Goal: Task Accomplishment & Management: Complete application form

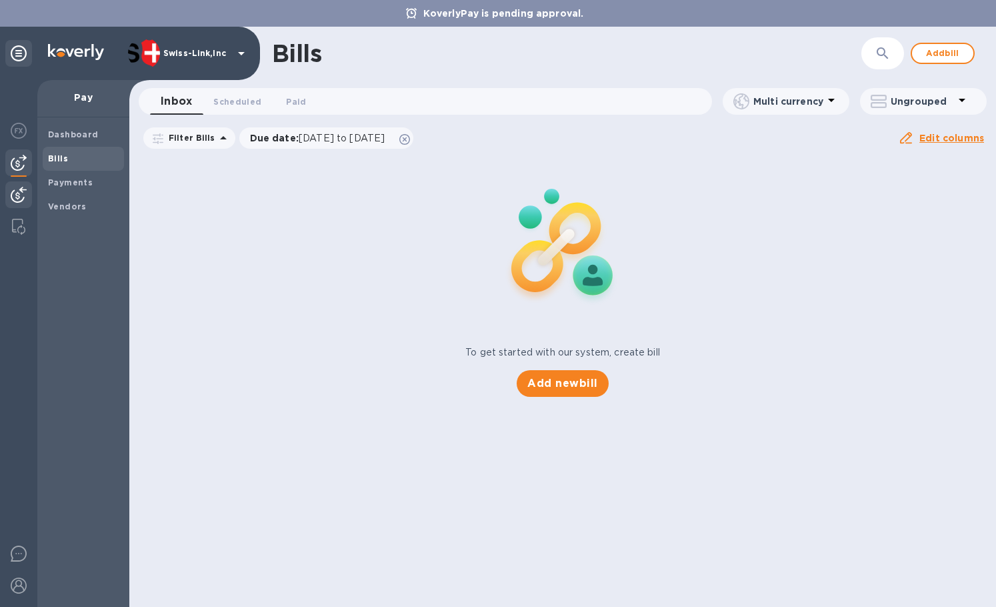
click at [14, 195] on img at bounding box center [19, 195] width 16 height 16
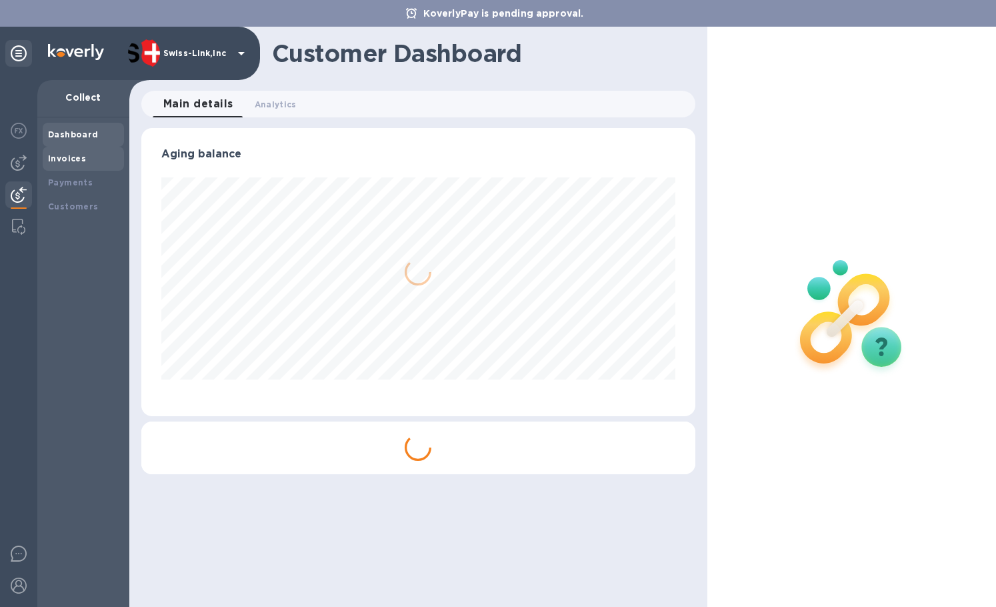
scroll to position [288, 553]
click at [73, 162] on b "Invoices" at bounding box center [67, 158] width 38 height 10
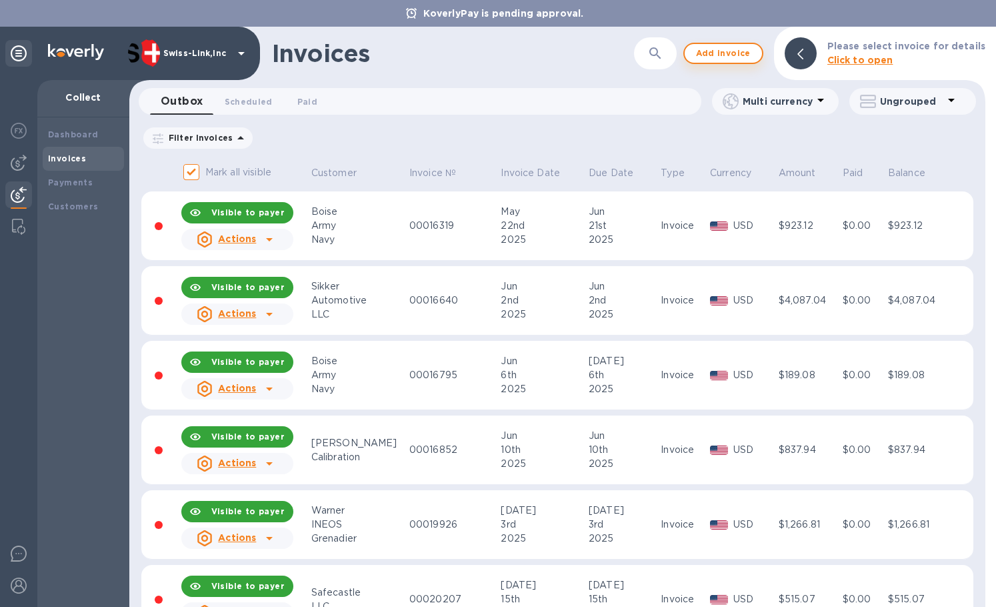
click at [747, 56] on span "Add invoice" at bounding box center [723, 53] width 56 height 16
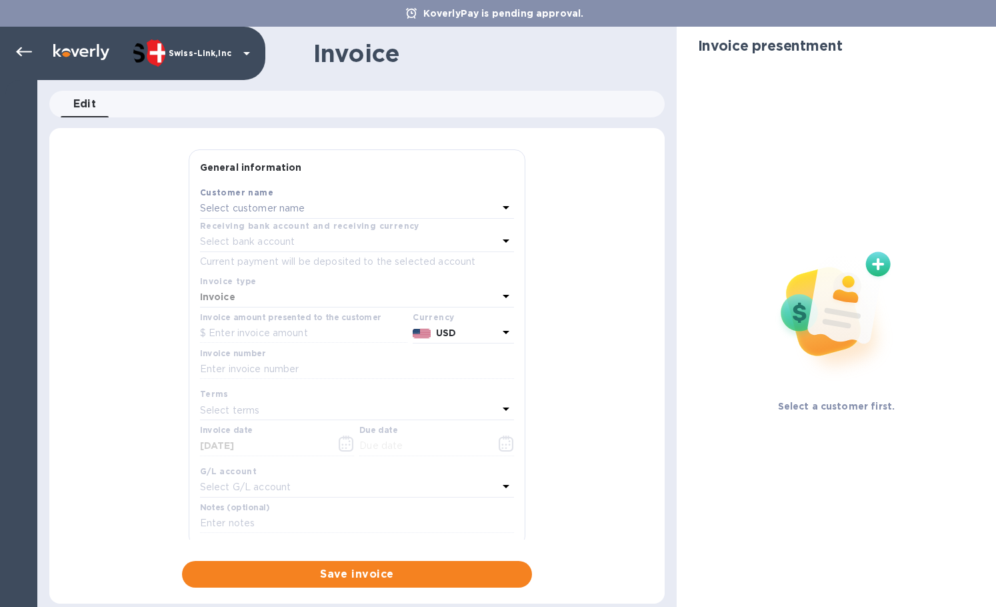
click at [322, 211] on div "Select customer name" at bounding box center [349, 208] width 298 height 19
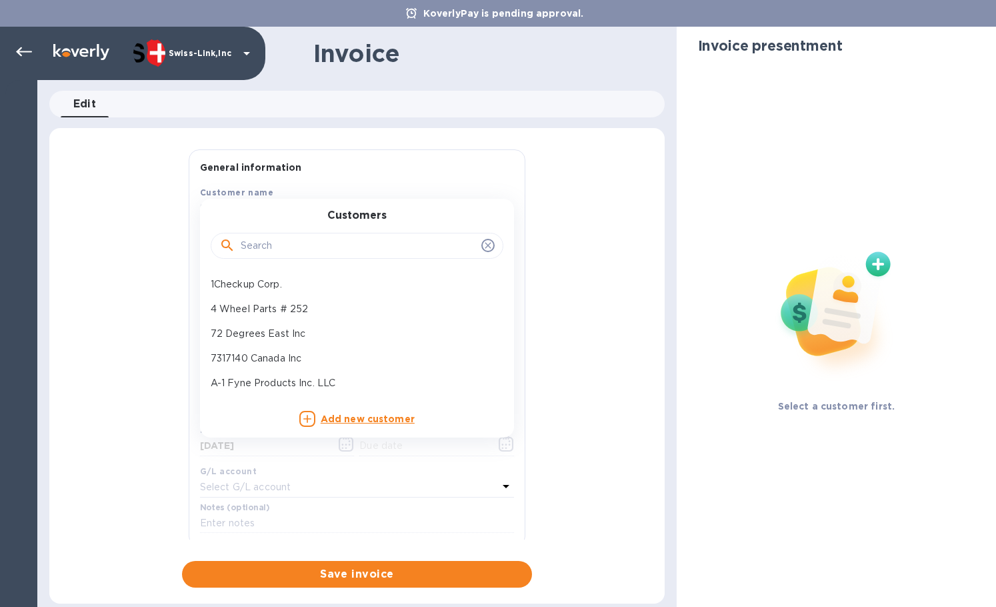
click at [309, 242] on input "text" at bounding box center [358, 246] width 235 height 20
paste input "JB Tools"
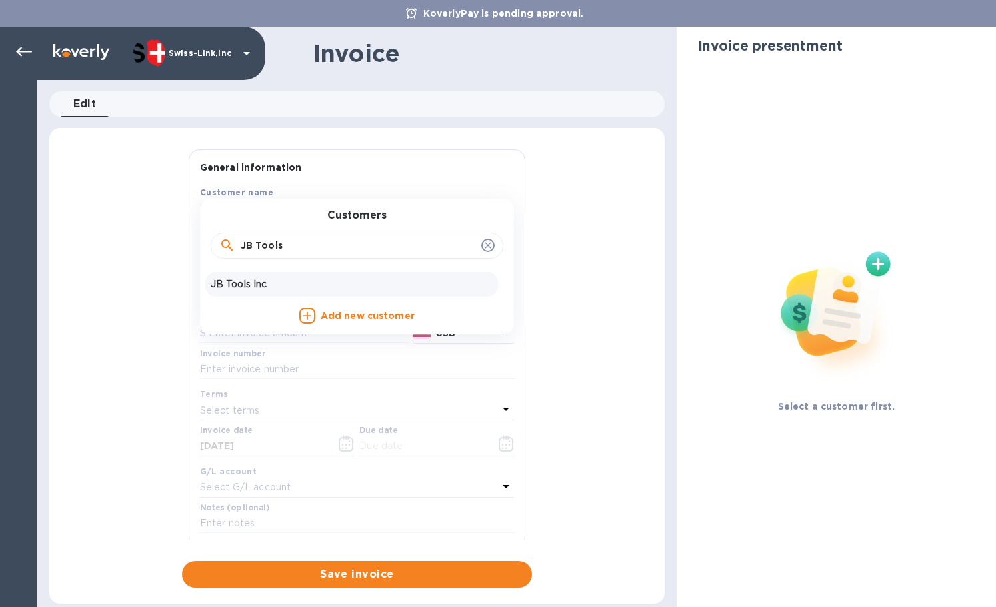
type input "JB Tools"
click at [303, 279] on p "JB Tools Inc" at bounding box center [352, 284] width 282 height 14
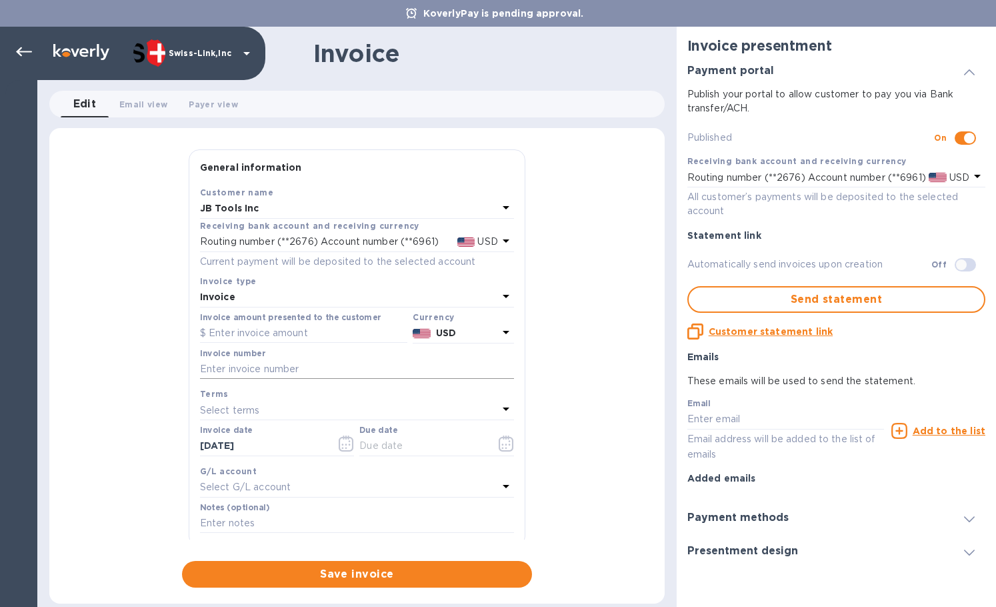
drag, startPoint x: 319, startPoint y: 373, endPoint x: 333, endPoint y: 372, distance: 14.0
click at [319, 373] on input "text" at bounding box center [357, 369] width 314 height 20
paste input "INV/25-26/0570"
type input "INV/25-26/0570"
click at [281, 332] on input "text" at bounding box center [303, 333] width 207 height 20
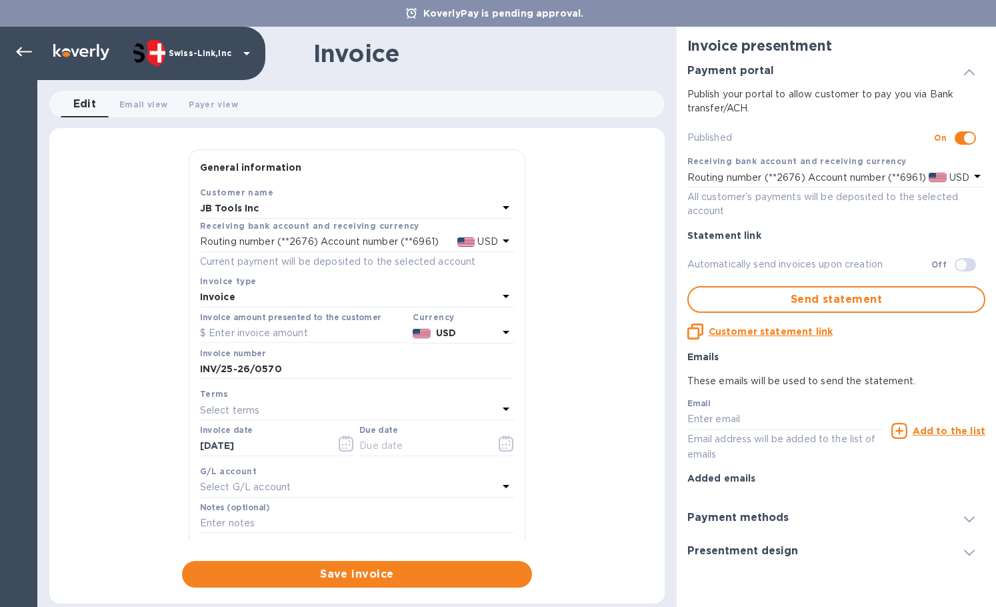
paste input "34.95"
type input "34.95"
click at [164, 447] on div "General information Save Customer name JB Tools Inc Receiving bank account and …" at bounding box center [356, 368] width 615 height 438
click at [406, 451] on input "text" at bounding box center [422, 446] width 126 height 20
paste input "[DATE]"
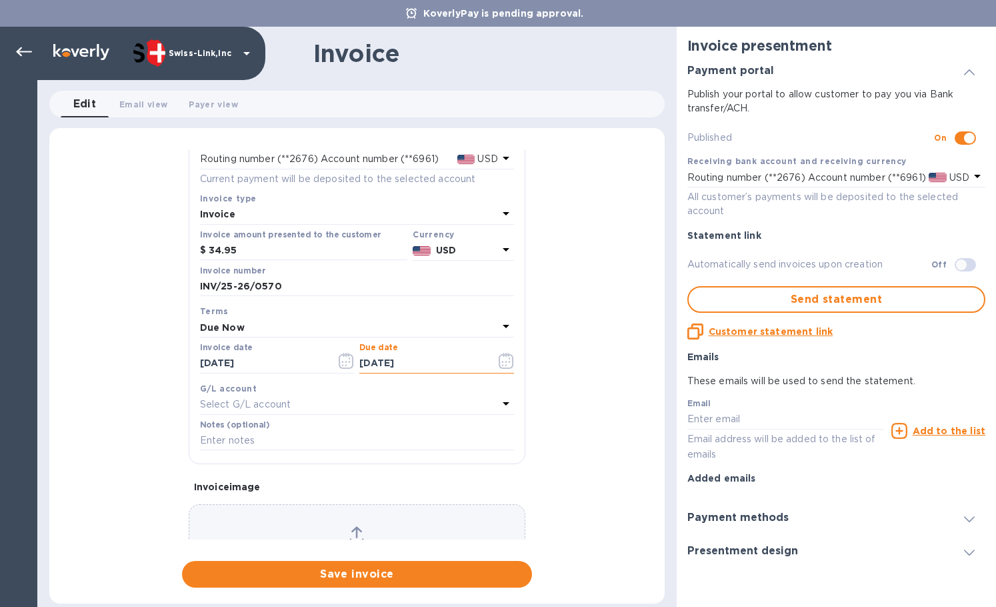
scroll to position [159, 0]
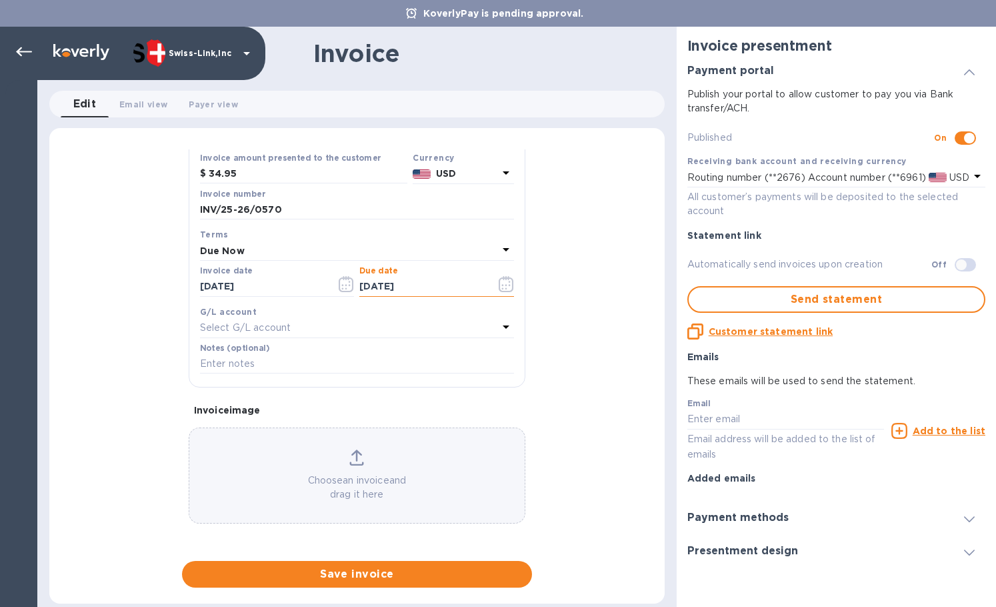
type input "[DATE]"
click at [271, 366] on input "text" at bounding box center [357, 364] width 314 height 20
paste input "BC-SWL-1299468"
type input "BC-SWL-1299468"
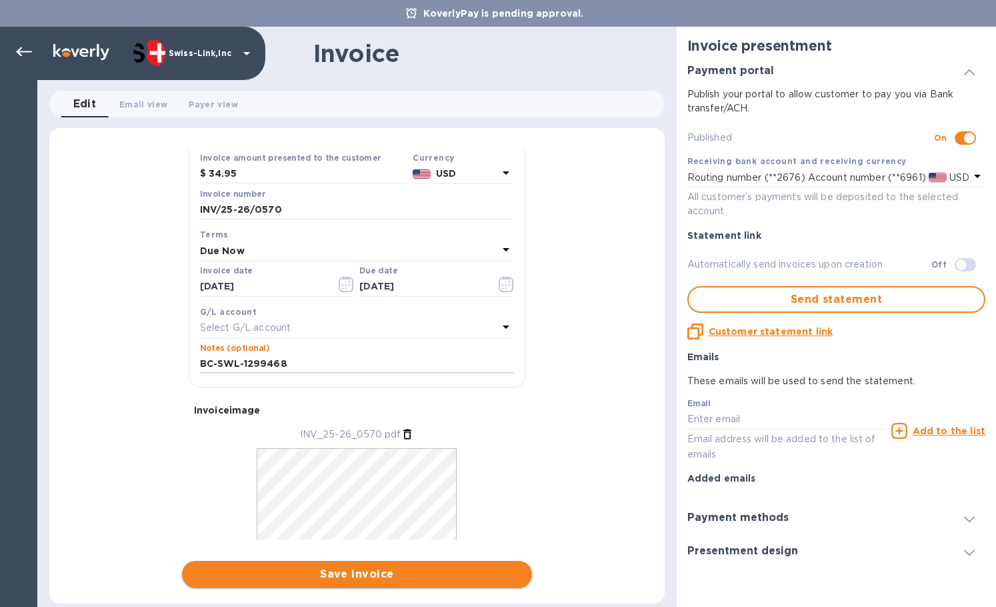
click at [369, 583] on button "Save invoice" at bounding box center [357, 574] width 350 height 27
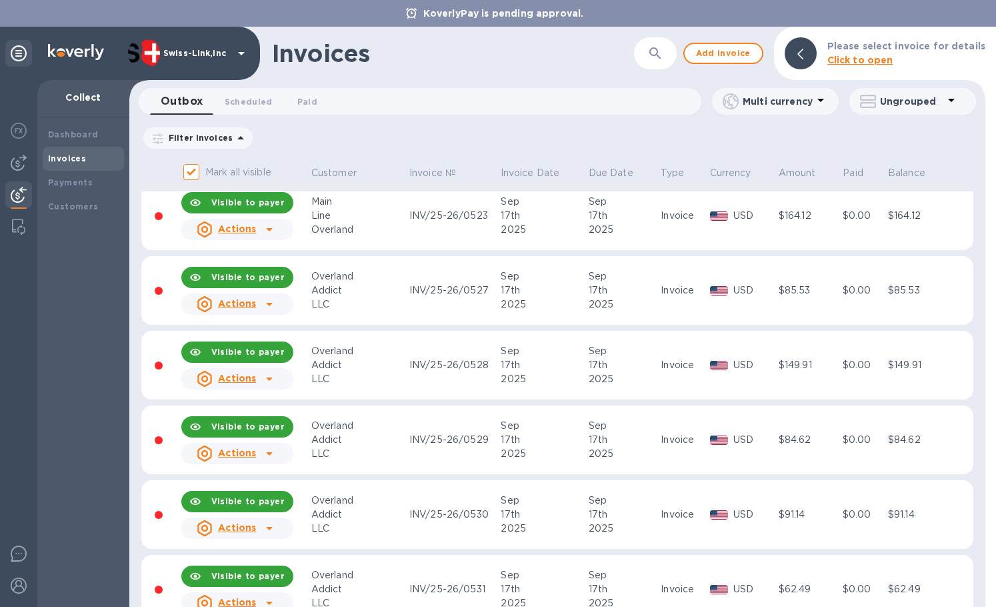
scroll to position [866, 0]
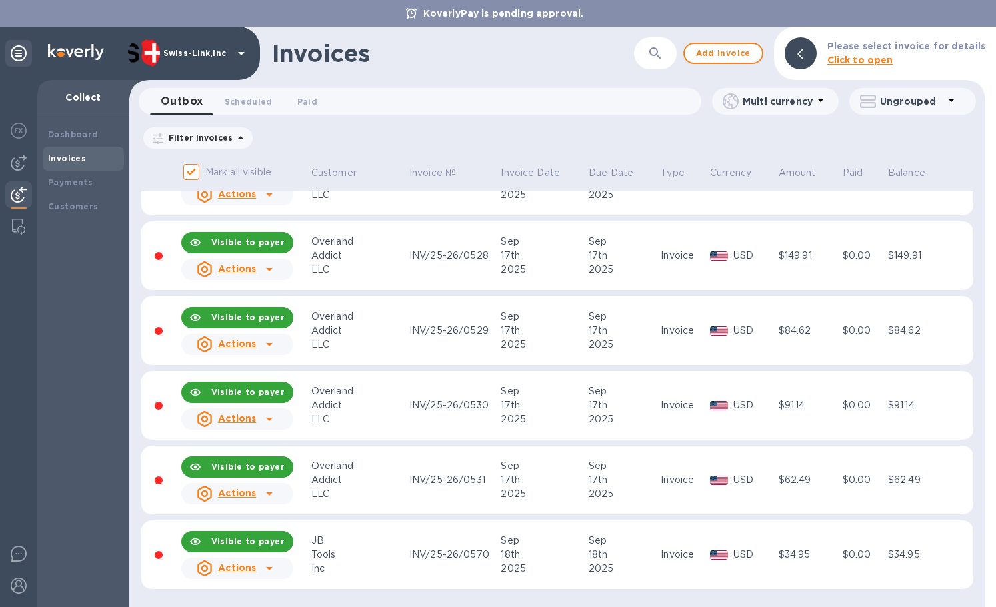
click at [281, 567] on div "Actions" at bounding box center [237, 568] width 117 height 27
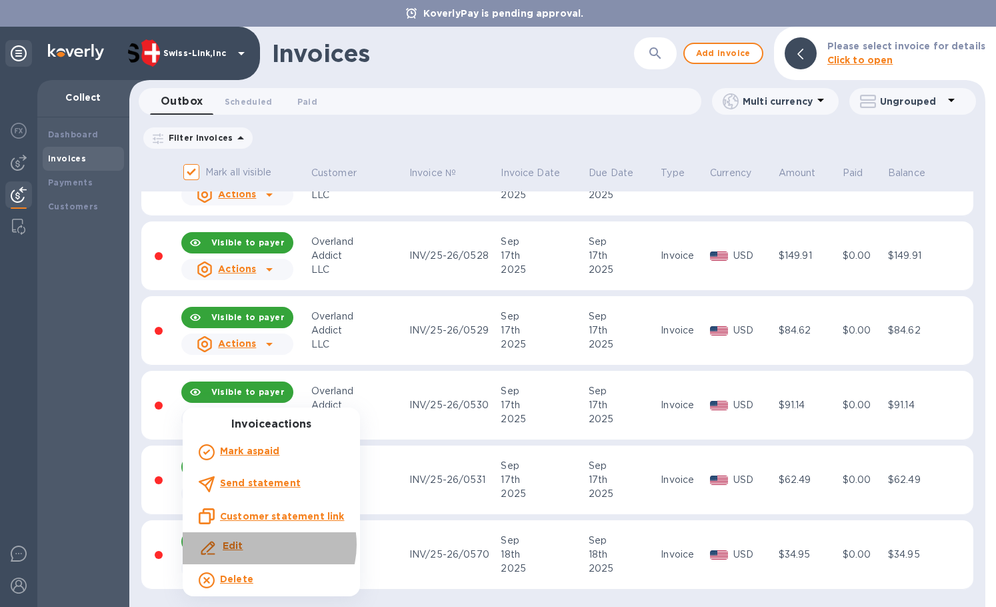
click at [267, 545] on div "Edit" at bounding box center [271, 548] width 151 height 24
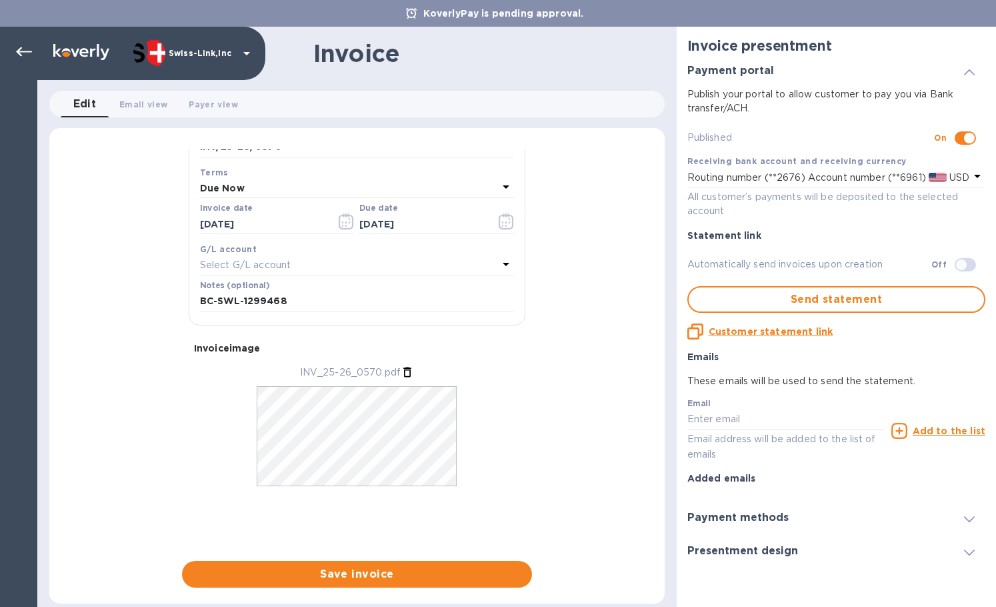
scroll to position [396, 0]
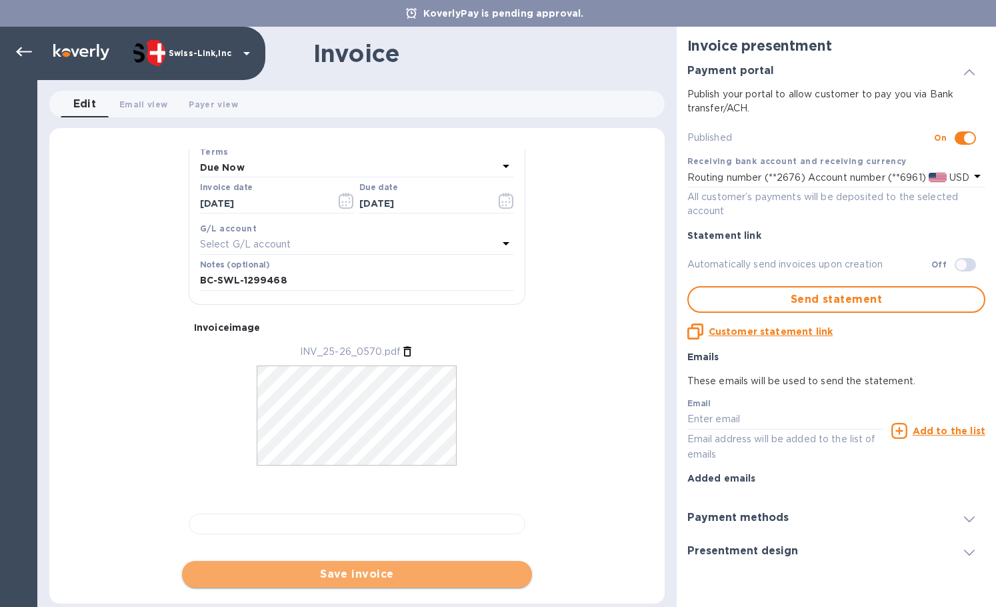
click at [347, 568] on span "Save invoice" at bounding box center [357, 574] width 329 height 16
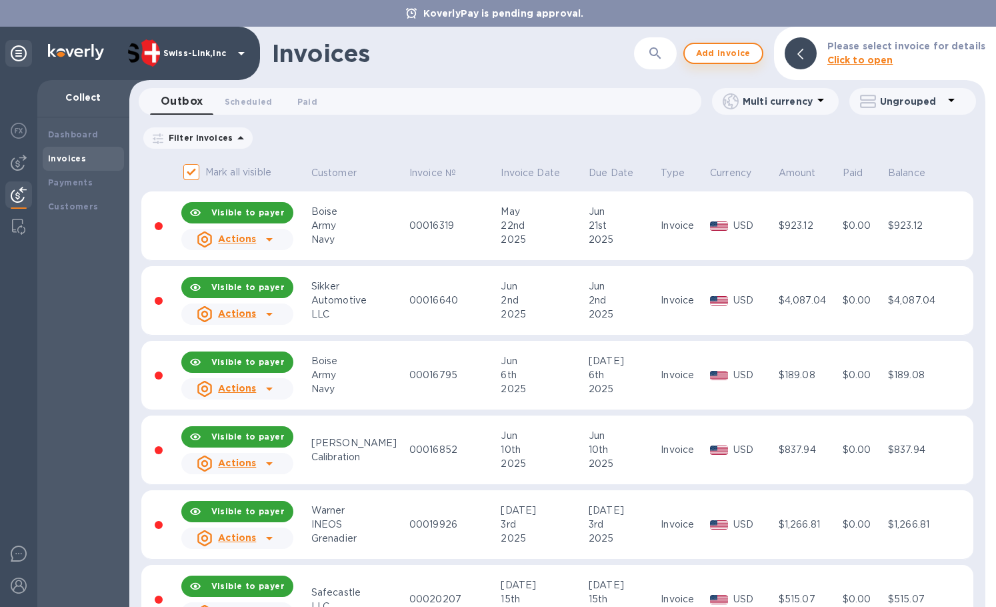
click at [699, 60] on button "Add invoice" at bounding box center [723, 53] width 80 height 21
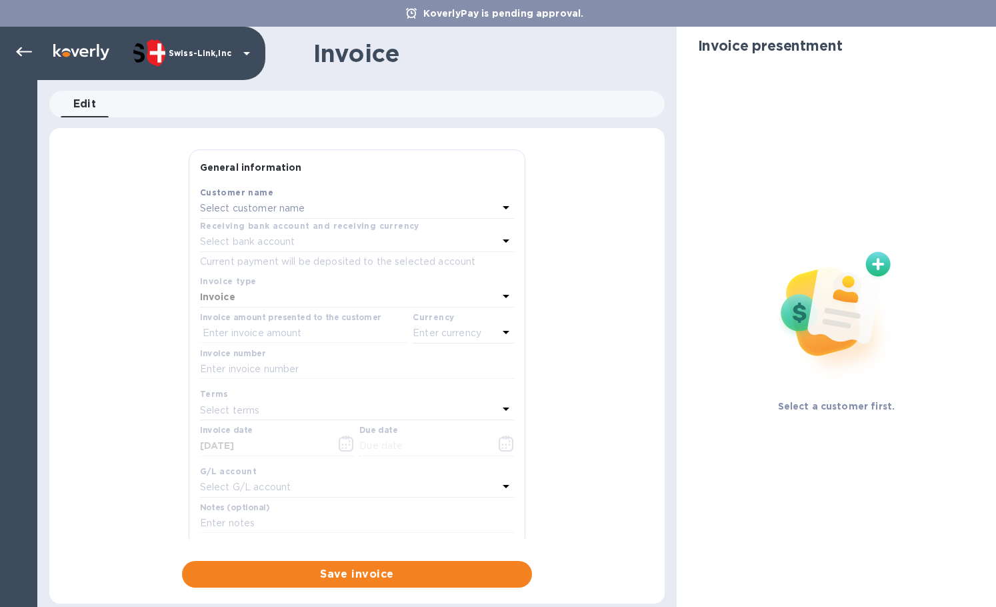
click at [314, 213] on div "Select customer name" at bounding box center [349, 208] width 298 height 19
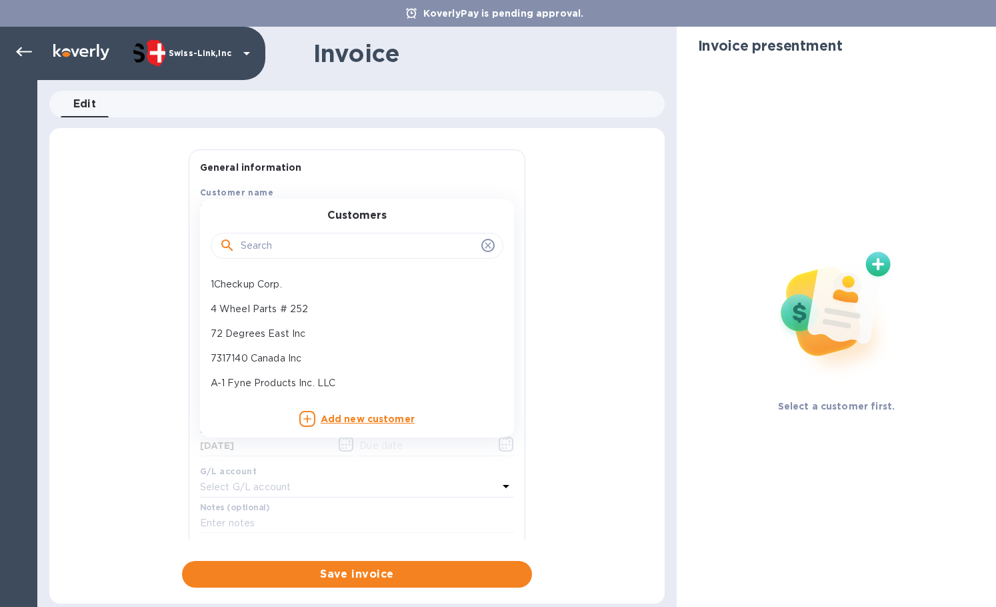
click at [303, 251] on input "text" at bounding box center [358, 246] width 235 height 20
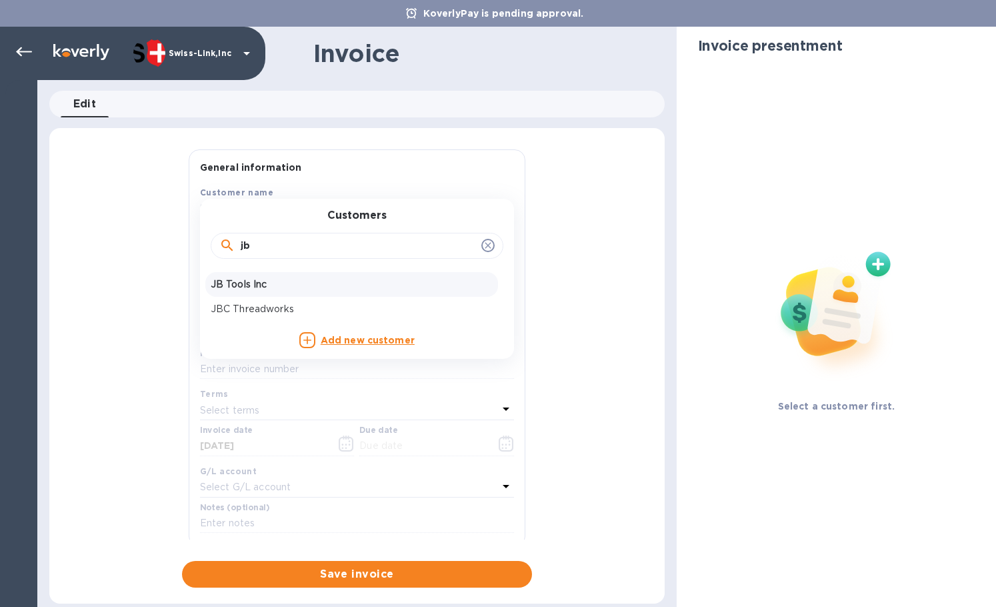
type input "jb"
click at [287, 289] on p "JB Tools Inc" at bounding box center [352, 284] width 282 height 14
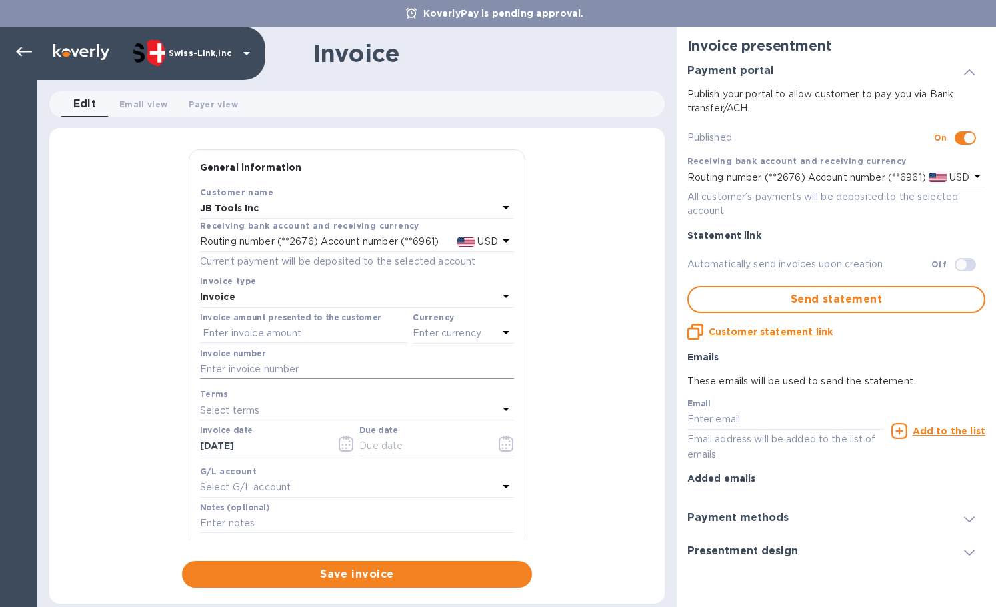
click at [267, 375] on input "text" at bounding box center [357, 369] width 314 height 20
paste input "INV/25-26/0571"
type input "INV/25-26/0571"
click at [259, 324] on input "text" at bounding box center [303, 333] width 207 height 20
paste input "49.00"
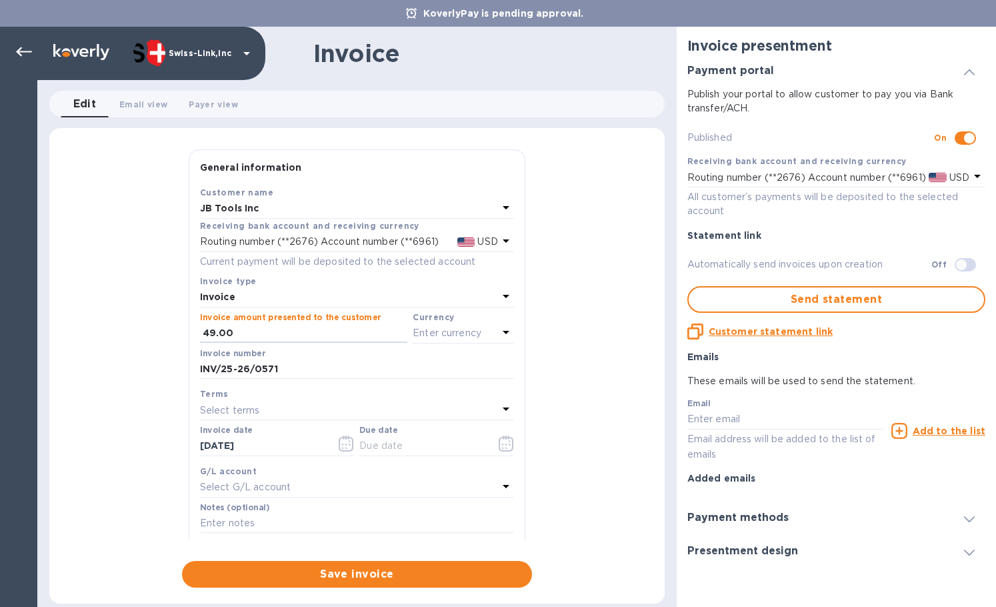
type input "49.00"
click at [459, 336] on p "Enter currency" at bounding box center [447, 333] width 69 height 14
click at [393, 369] on p "US Dollar" at bounding box center [441, 367] width 103 height 14
drag, startPoint x: 301, startPoint y: 436, endPoint x: 159, endPoint y: 439, distance: 141.4
click at [159, 439] on div "General information Save Customer name JB Tools Inc Receiving bank account and …" at bounding box center [356, 368] width 615 height 438
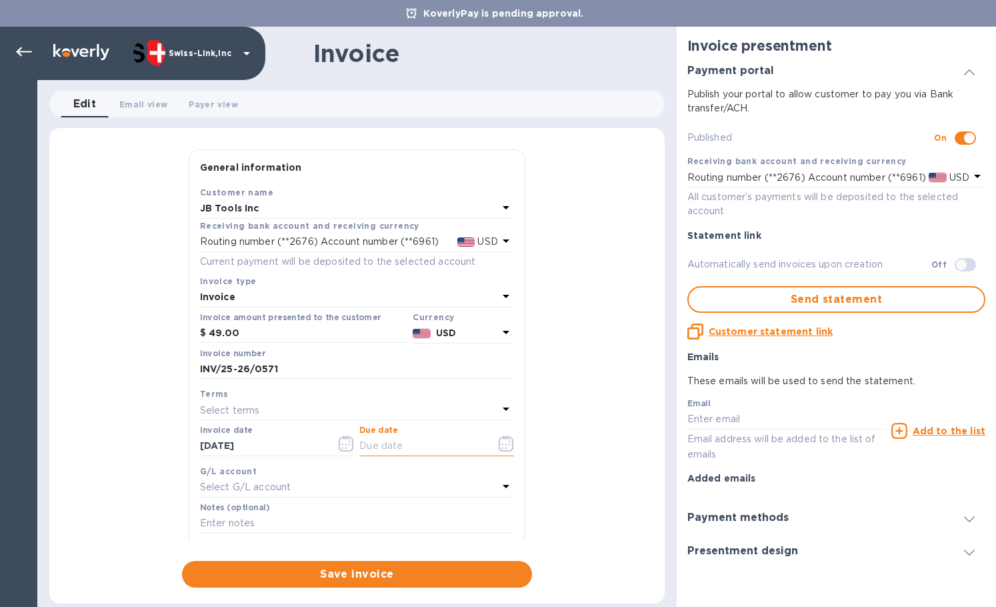
click at [377, 442] on input "text" at bounding box center [422, 446] width 126 height 20
paste input "[DATE]"
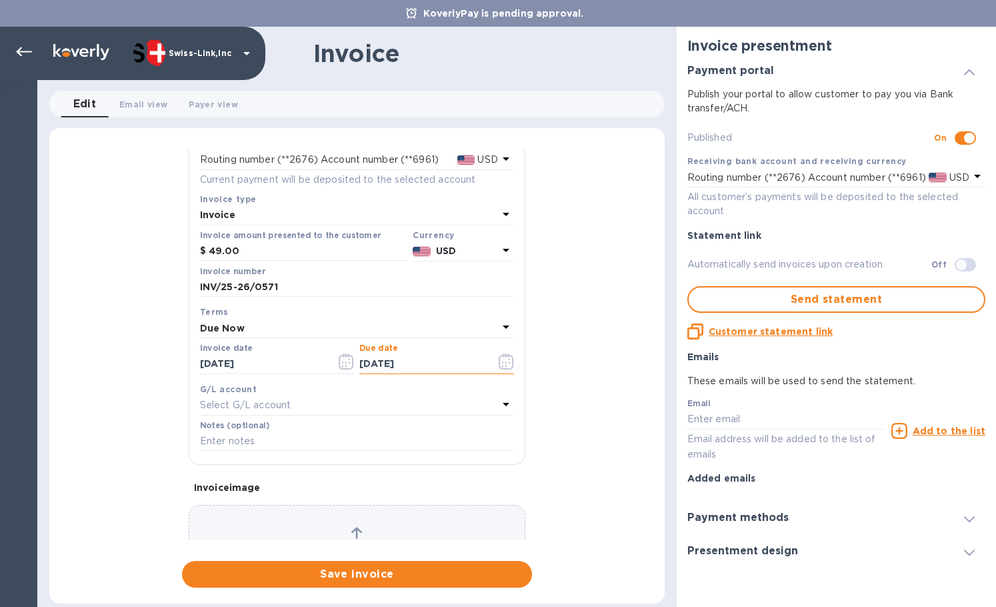
scroll to position [159, 0]
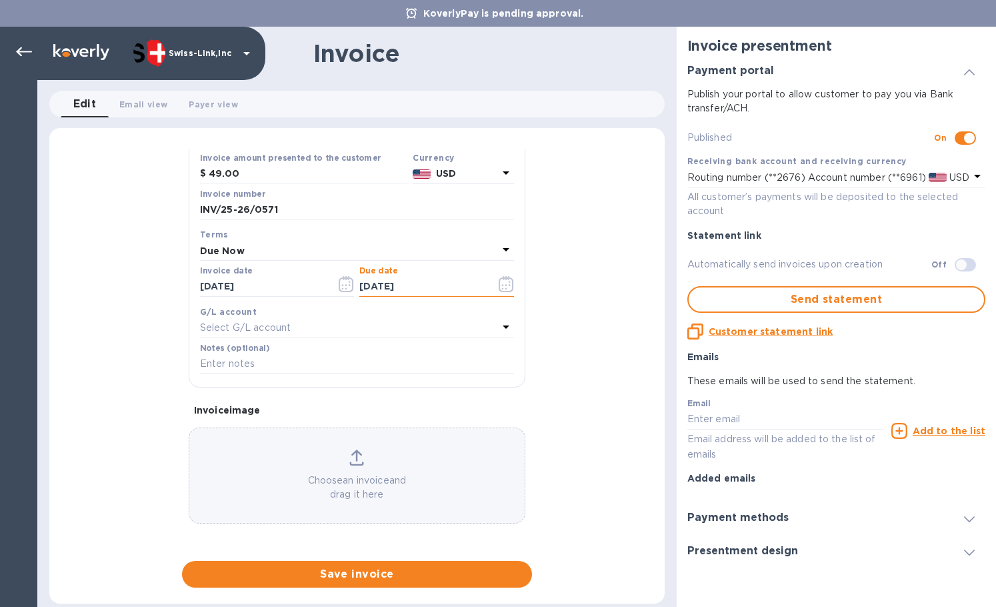
type input "[DATE]"
drag, startPoint x: 239, startPoint y: 369, endPoint x: 255, endPoint y: 369, distance: 16.7
click at [239, 369] on input "text" at bounding box center [357, 364] width 314 height 20
paste input "BC-SWL-1297720"
type input "BC-SWL-1297720"
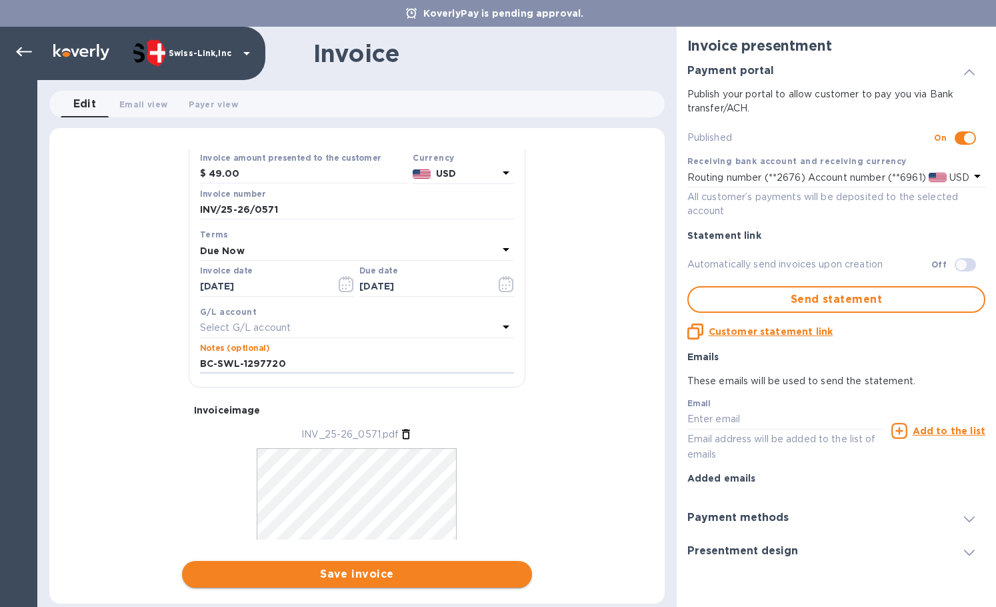
click at [383, 569] on span "Save invoice" at bounding box center [357, 574] width 329 height 16
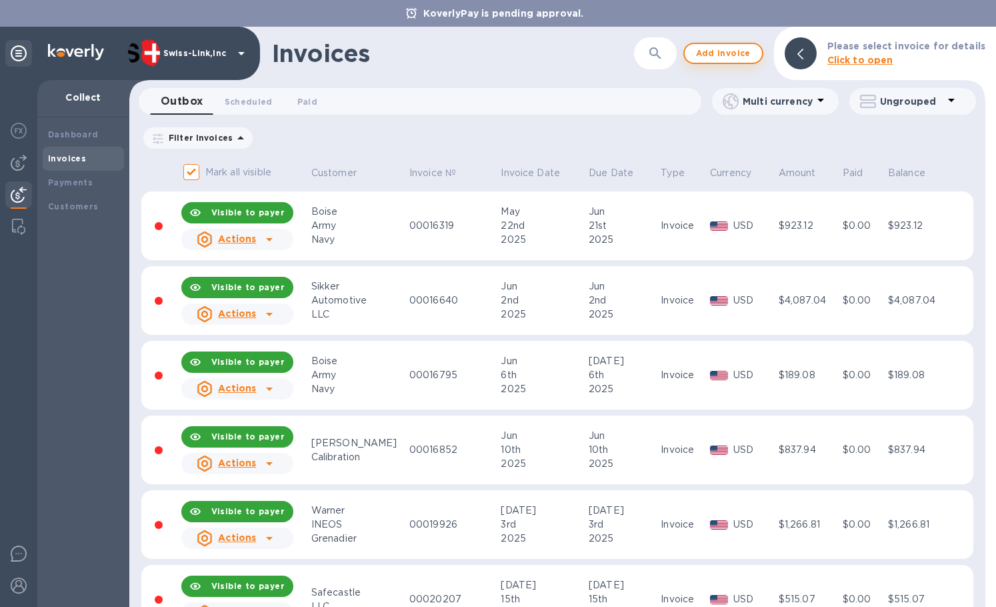
click at [719, 48] on span "Add invoice" at bounding box center [723, 53] width 56 height 16
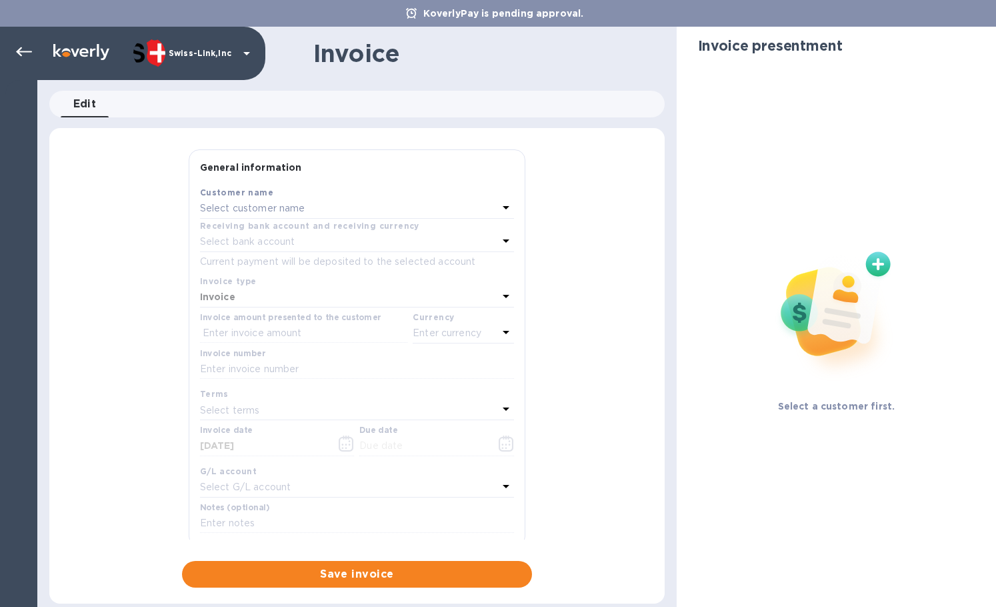
click at [281, 206] on p "Select customer name" at bounding box center [252, 208] width 105 height 14
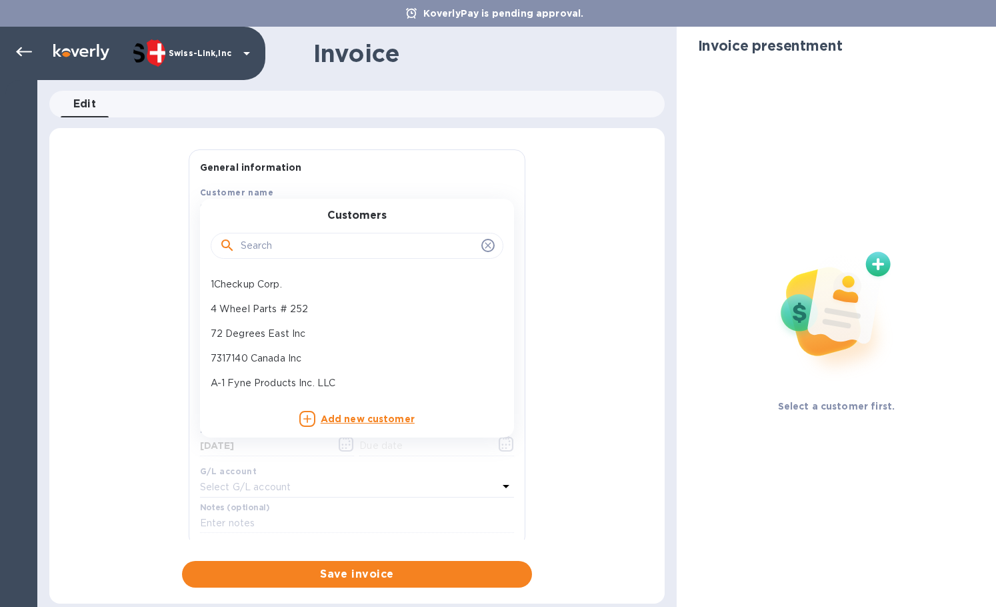
click at [294, 251] on input "text" at bounding box center [358, 246] width 235 height 20
paste input "JB Tool"
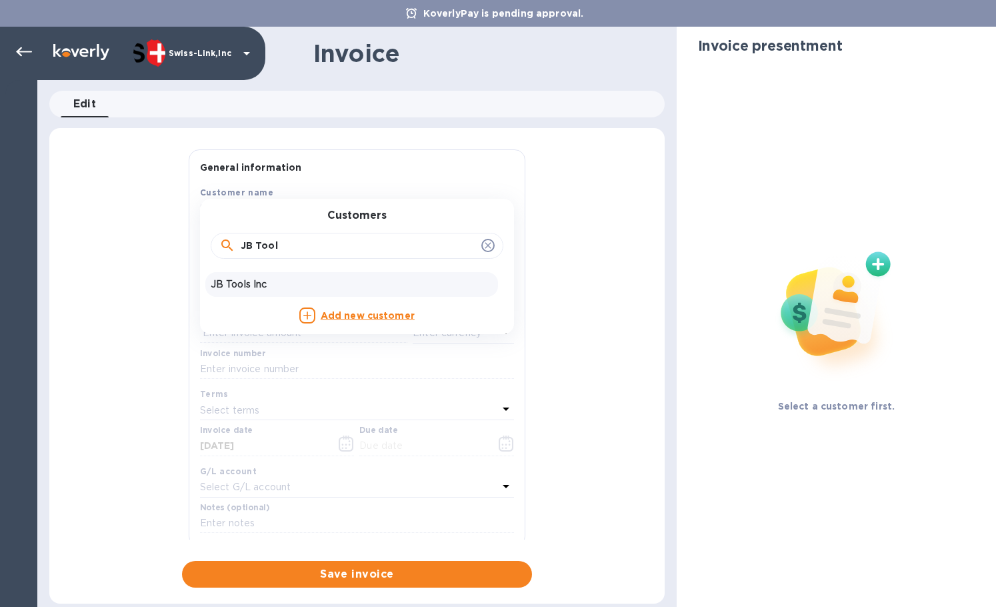
type input "JB Tool"
click at [295, 274] on div "JB Tools Inc" at bounding box center [351, 284] width 293 height 25
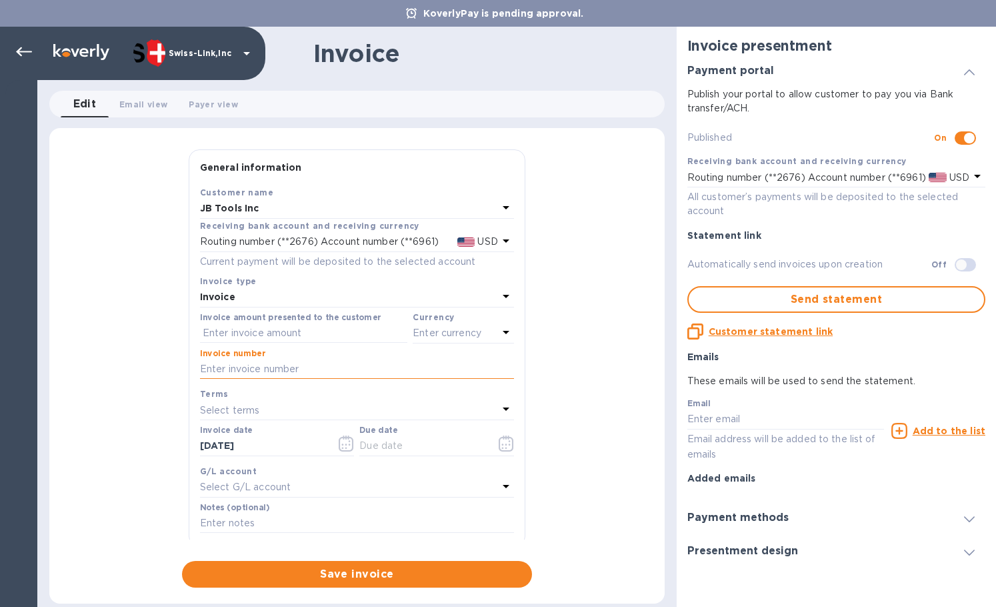
click at [271, 365] on input "text" at bounding box center [357, 369] width 314 height 20
paste input "INV/25-26/0572"
type input "INV/25-26/0572"
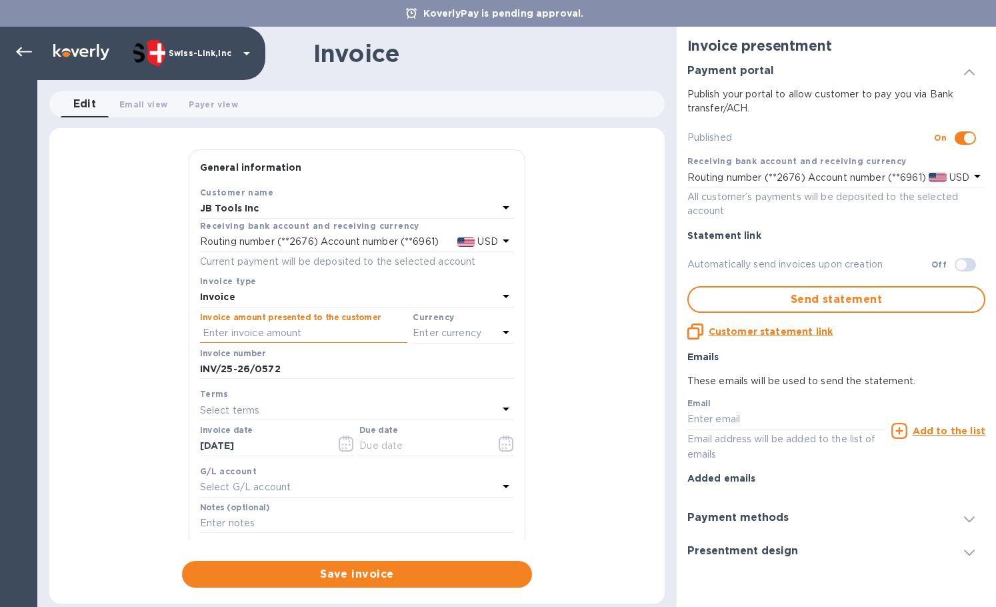
click at [303, 333] on input "text" at bounding box center [303, 333] width 207 height 20
paste input "64.90"
type input "64.90"
click at [445, 341] on div "Enter currency" at bounding box center [455, 333] width 85 height 19
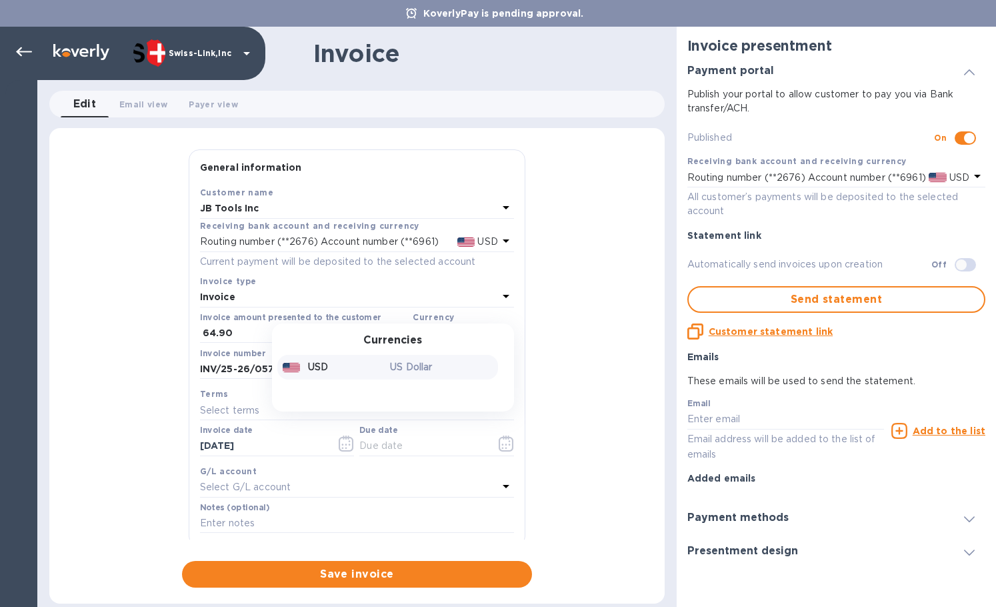
click at [401, 361] on p "US Dollar" at bounding box center [441, 367] width 103 height 14
drag, startPoint x: 289, startPoint y: 441, endPoint x: 207, endPoint y: 443, distance: 82.0
click at [156, 437] on div "General information Save Customer name JB Tools Inc Receiving bank account and …" at bounding box center [356, 368] width 615 height 438
click at [407, 439] on input "text" at bounding box center [422, 446] width 126 height 20
paste input "[DATE]"
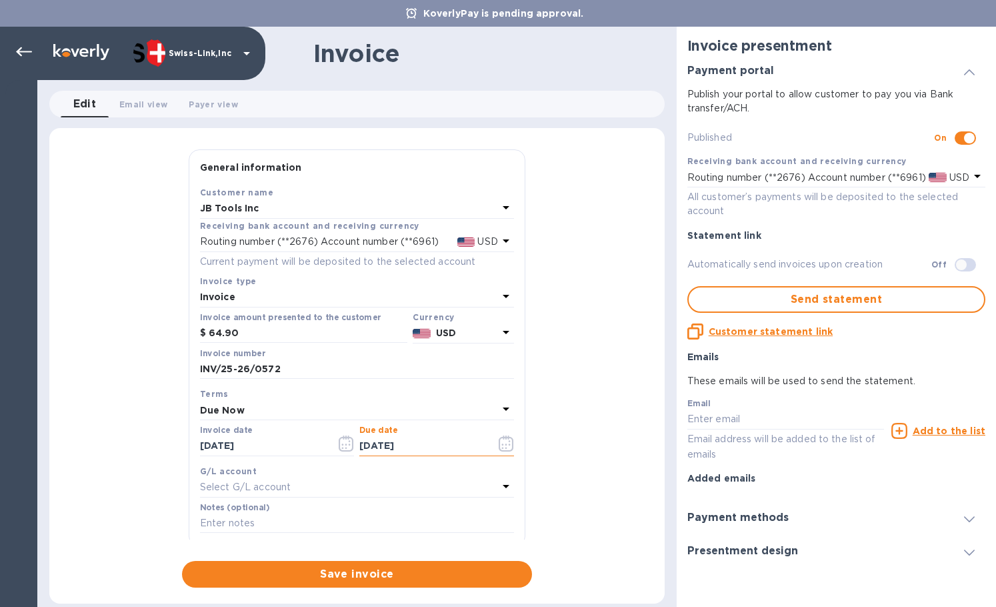
type input "[DATE]"
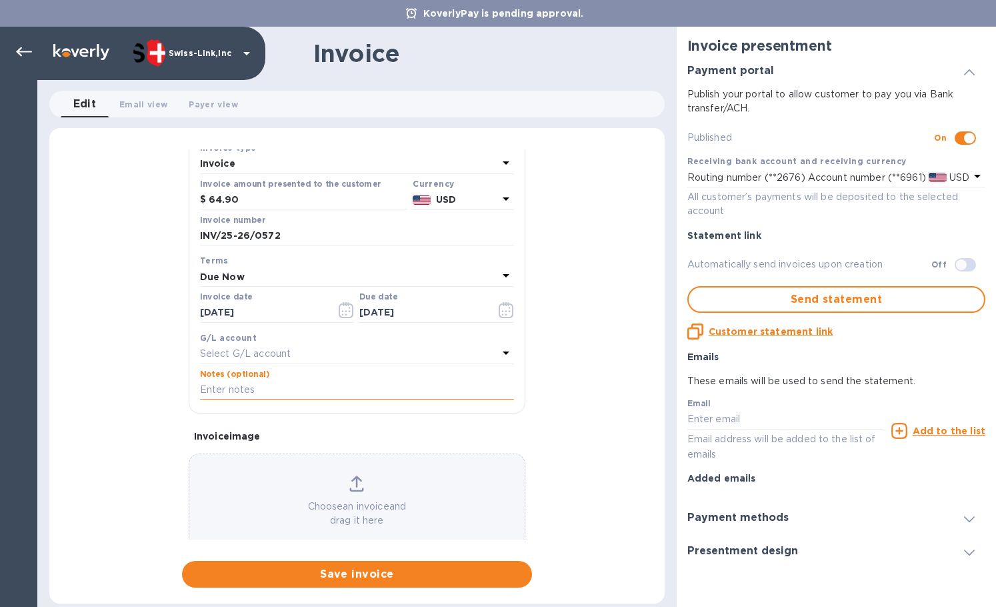
click at [275, 394] on input "text" at bounding box center [357, 390] width 314 height 20
paste input "BC-SWL-1296221"
type input "BC-SWL-1296221"
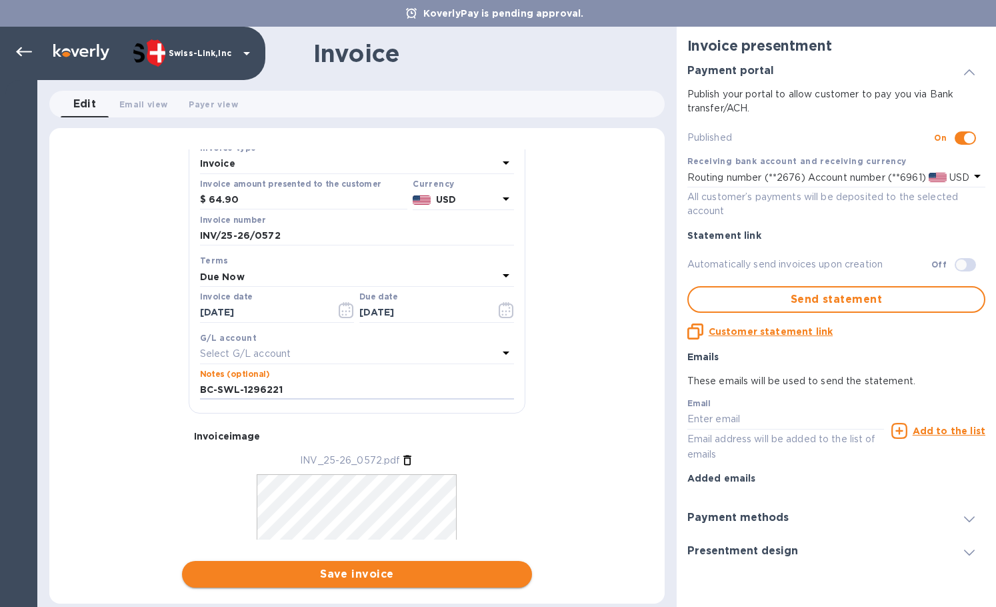
click at [343, 570] on span "Save invoice" at bounding box center [357, 574] width 329 height 16
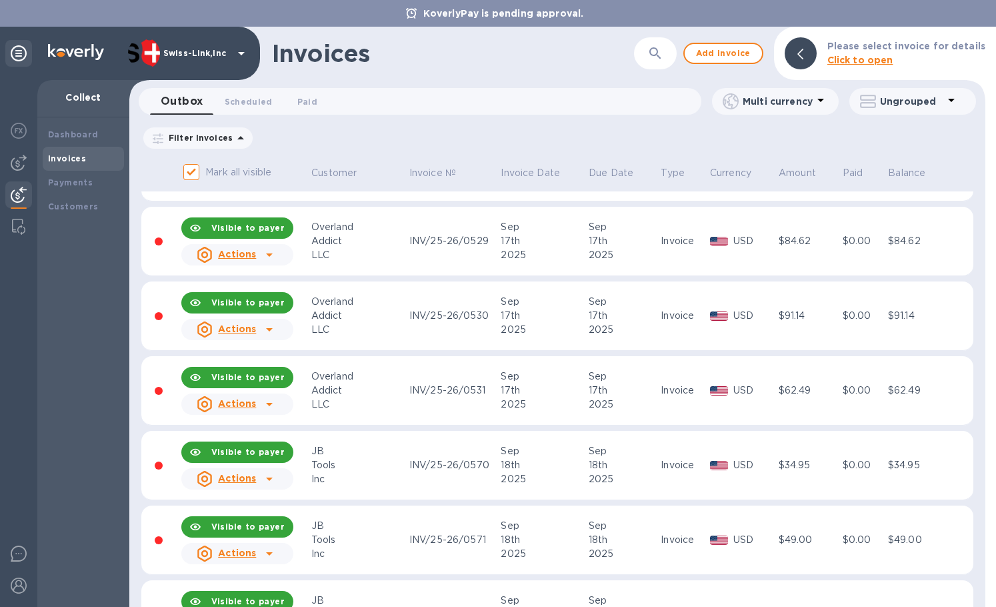
scroll to position [1015, 0]
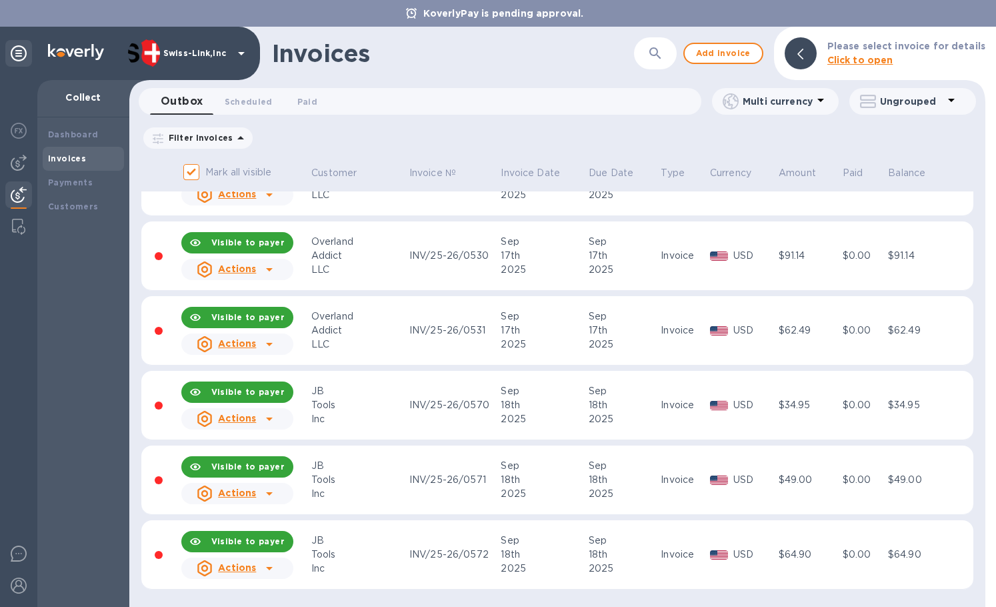
click at [275, 493] on icon at bounding box center [269, 493] width 16 height 16
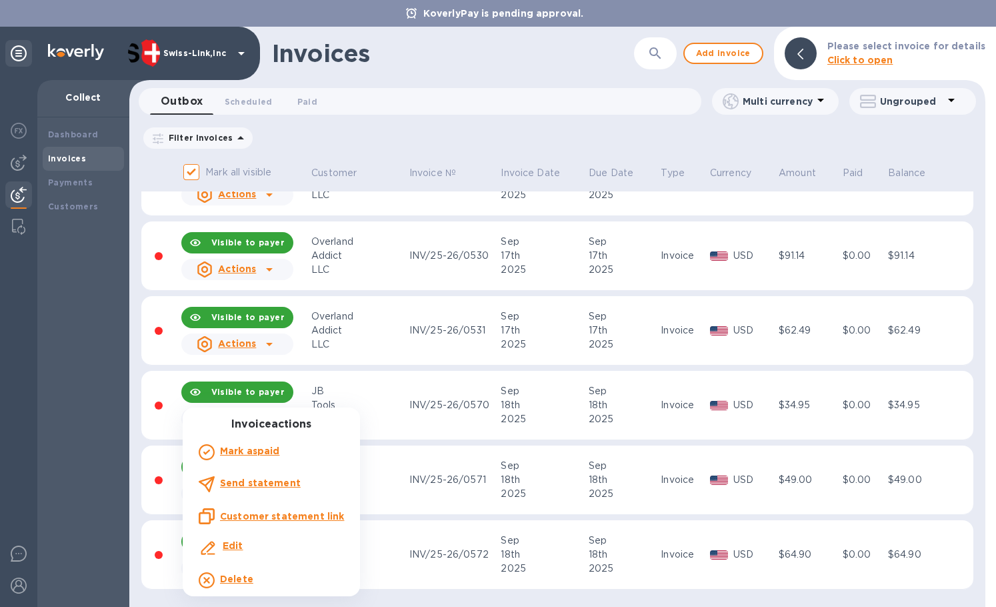
click at [297, 511] on u "Customer statement link" at bounding box center [282, 516] width 124 height 11
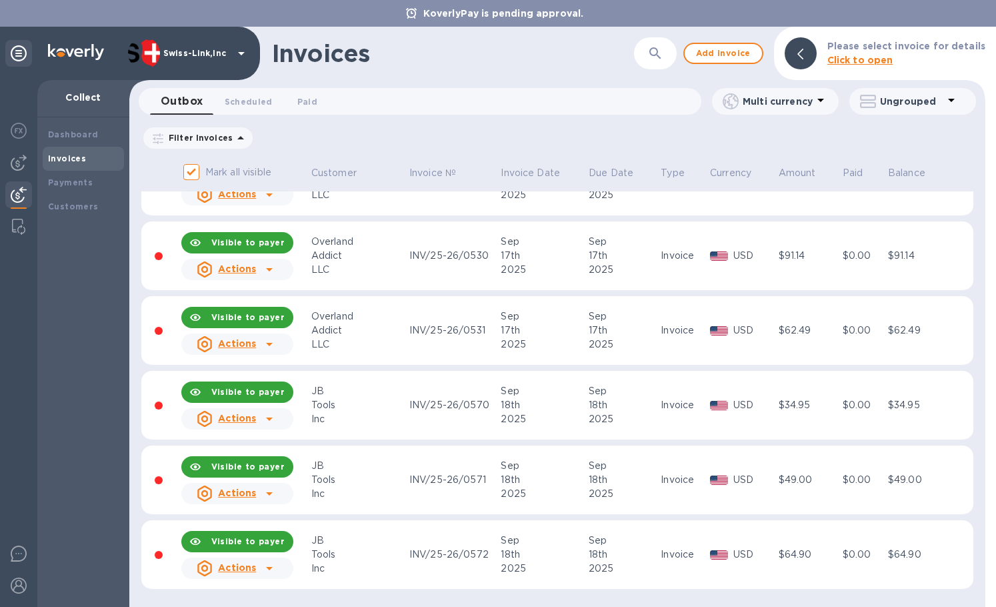
click at [597, 59] on div "Invoices" at bounding box center [453, 53] width 362 height 28
